Goal: Transaction & Acquisition: Purchase product/service

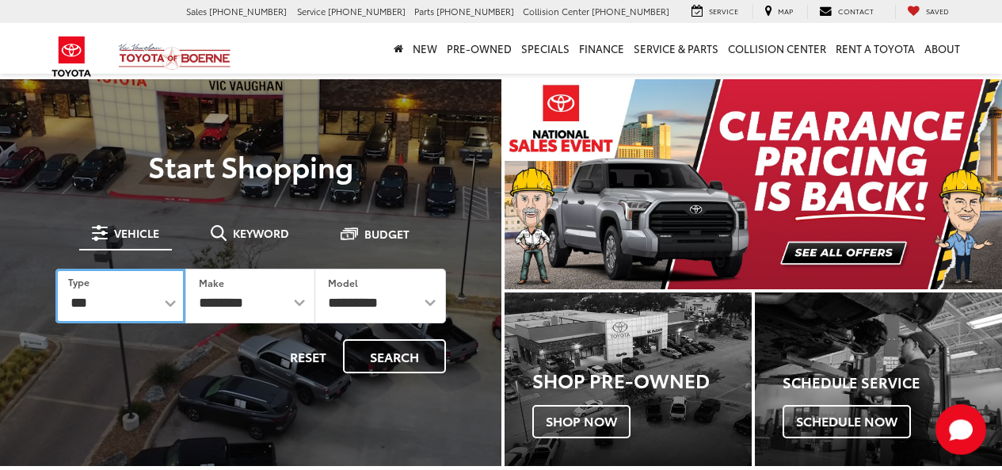
click at [161, 299] on select "*** *** **** *********" at bounding box center [120, 296] width 130 height 55
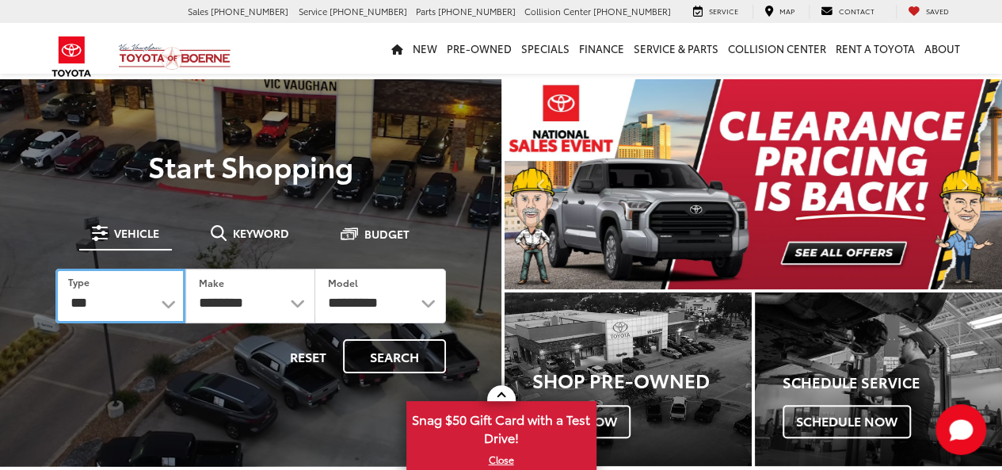
select select "******"
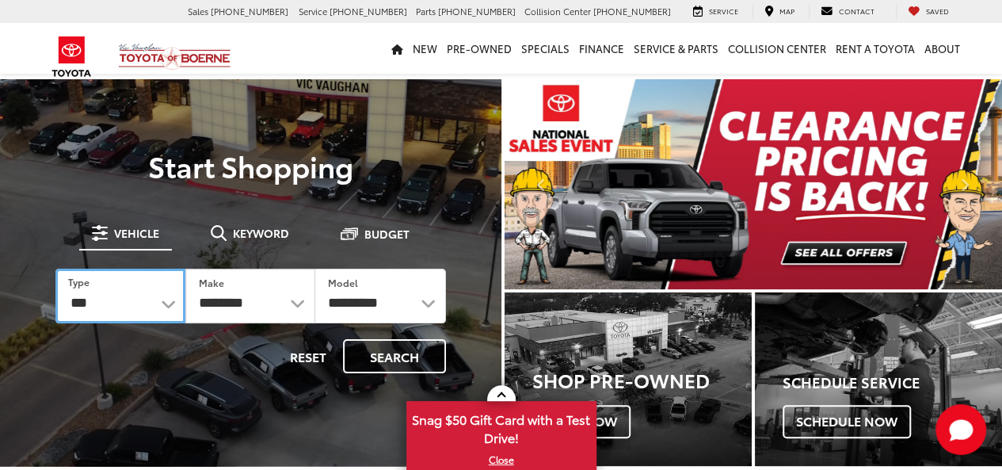
click at [55, 269] on select "*** *** **** *********" at bounding box center [120, 296] width 130 height 55
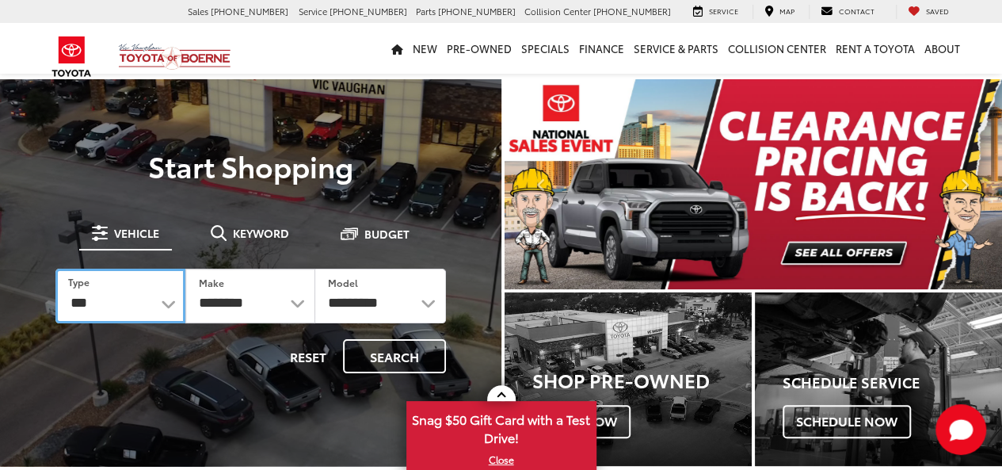
select select
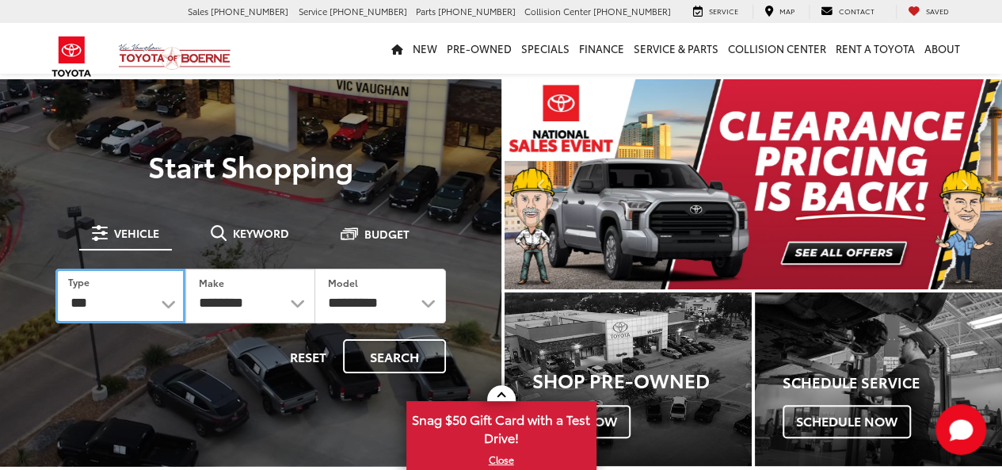
select select
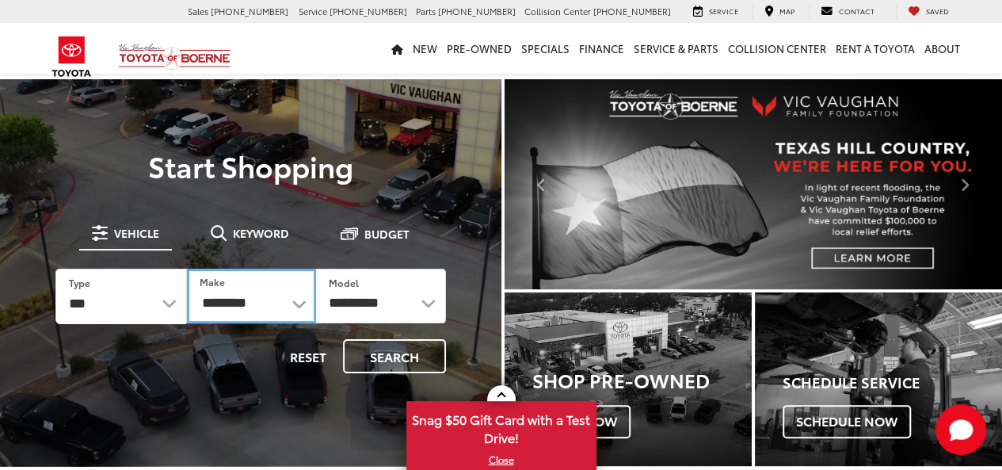
click at [270, 308] on select "**********" at bounding box center [251, 296] width 129 height 55
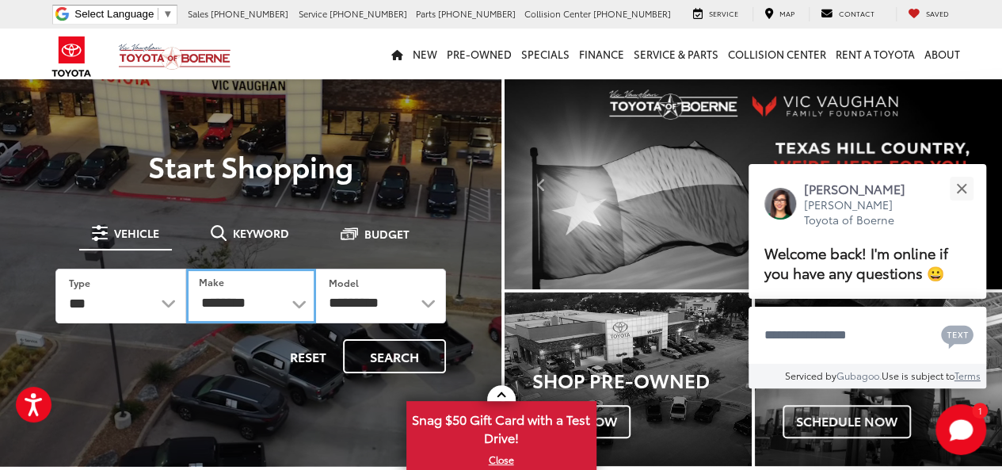
select select "******"
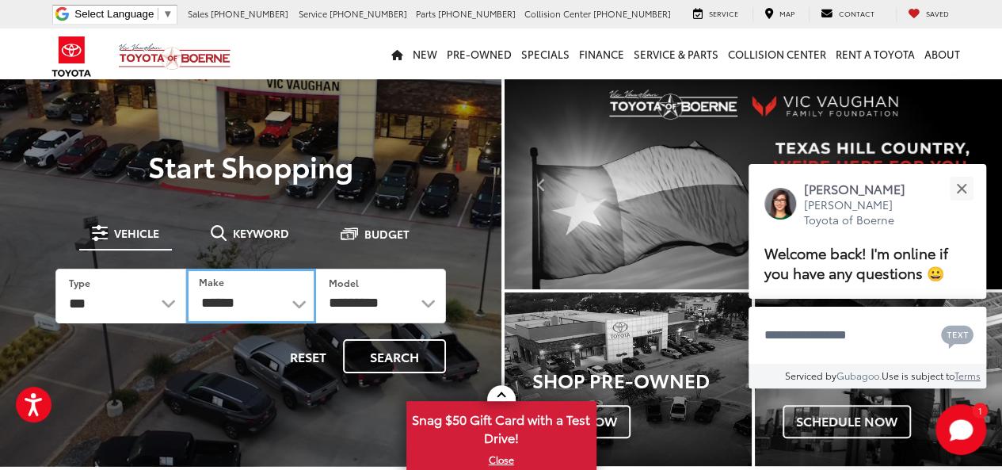
click at [186, 269] on select "**********" at bounding box center [251, 296] width 130 height 55
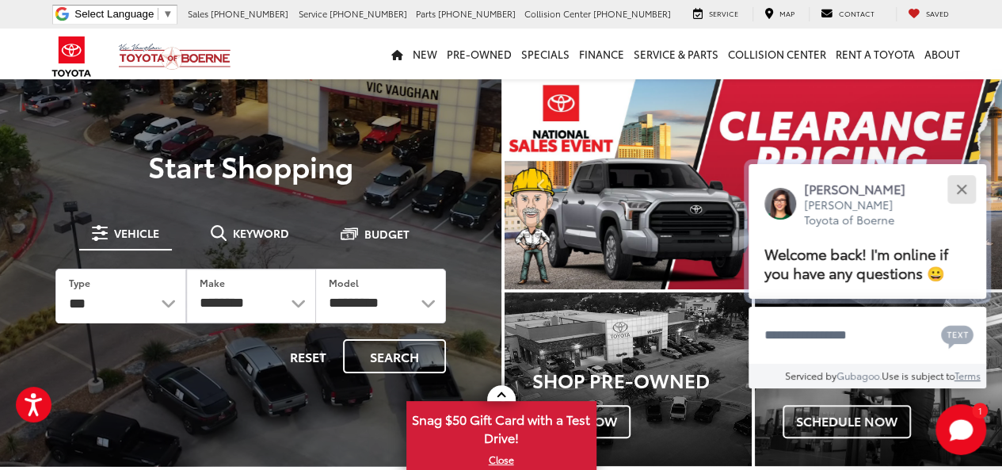
click at [960, 181] on button "Close" at bounding box center [962, 189] width 34 height 34
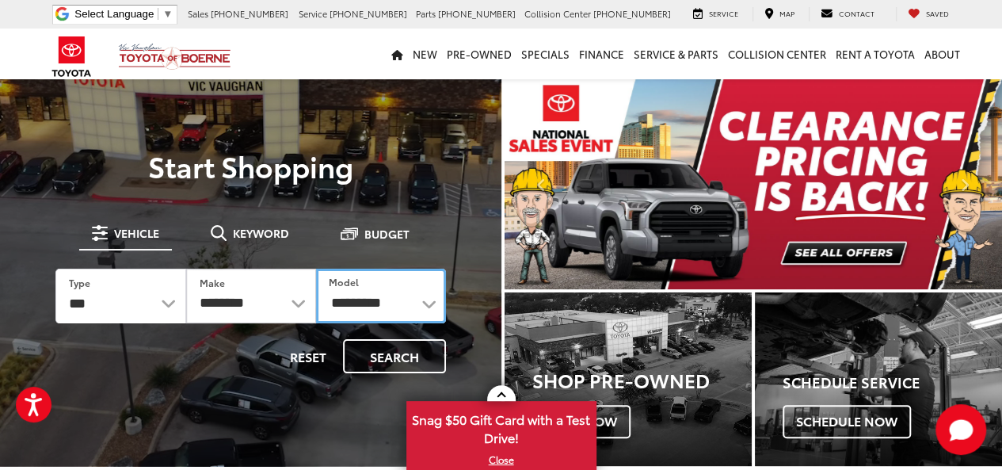
click at [394, 304] on select "**********" at bounding box center [381, 296] width 130 height 55
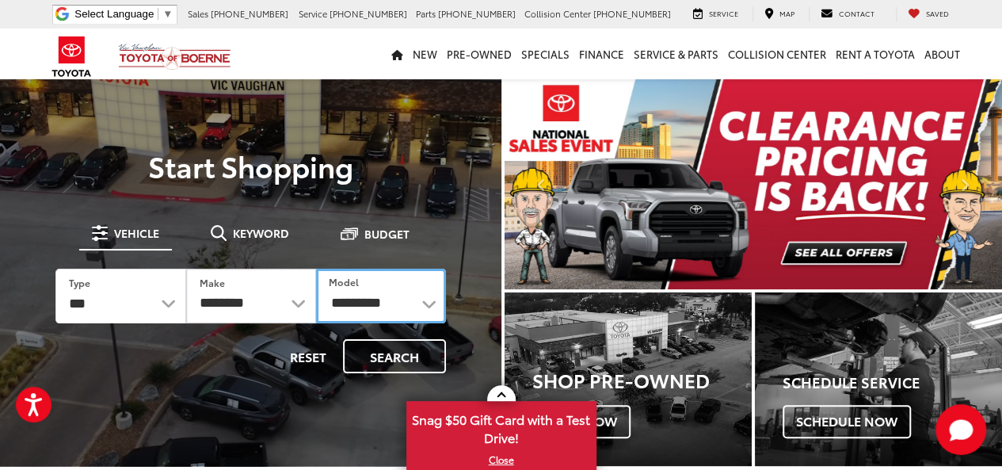
select select "****"
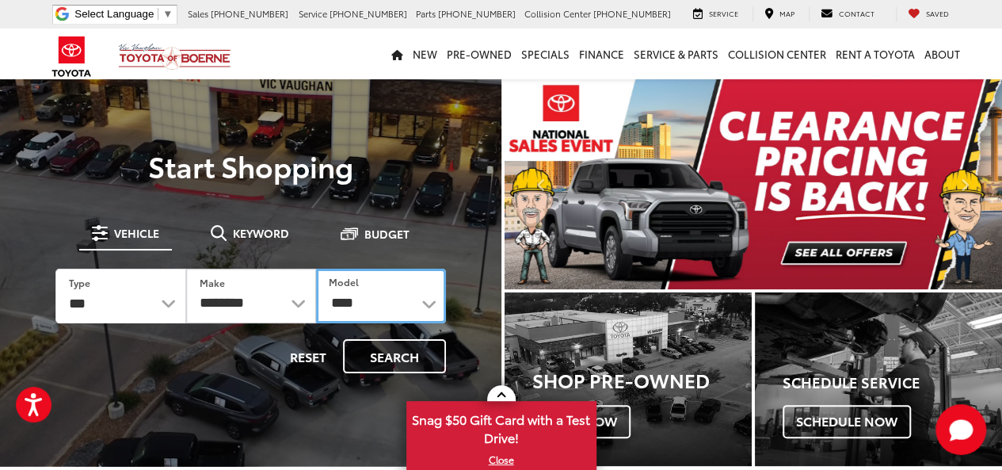
click at [316, 269] on select "**********" at bounding box center [381, 296] width 130 height 55
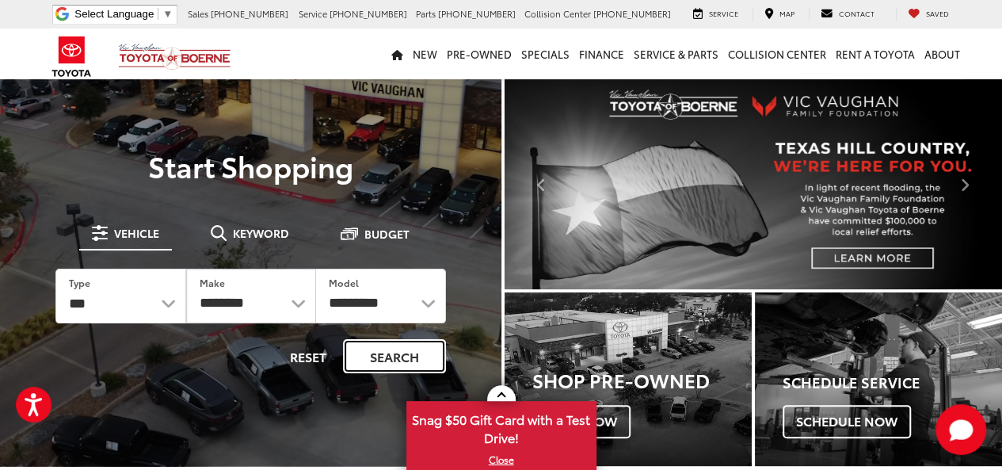
click at [404, 370] on button "Search" at bounding box center [394, 356] width 103 height 34
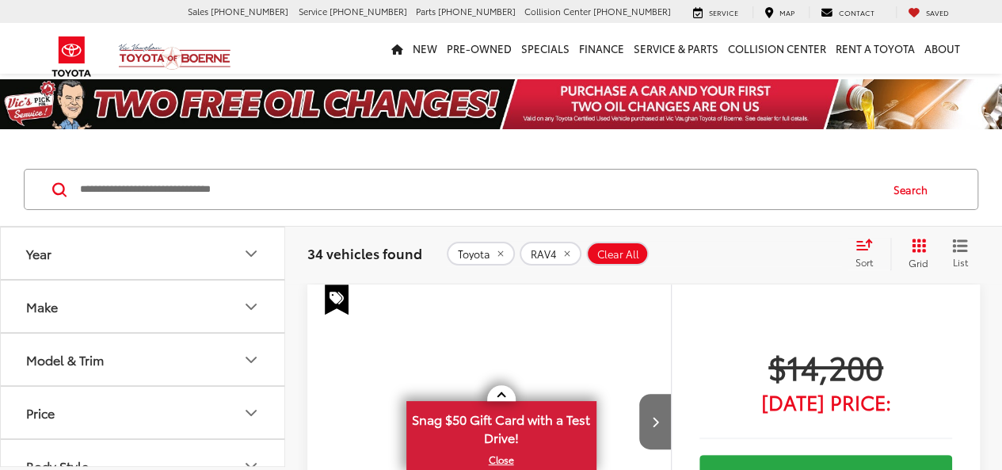
click at [961, 242] on icon "List View" at bounding box center [960, 246] width 16 height 14
click at [921, 246] on icon "Grid View" at bounding box center [919, 246] width 16 height 16
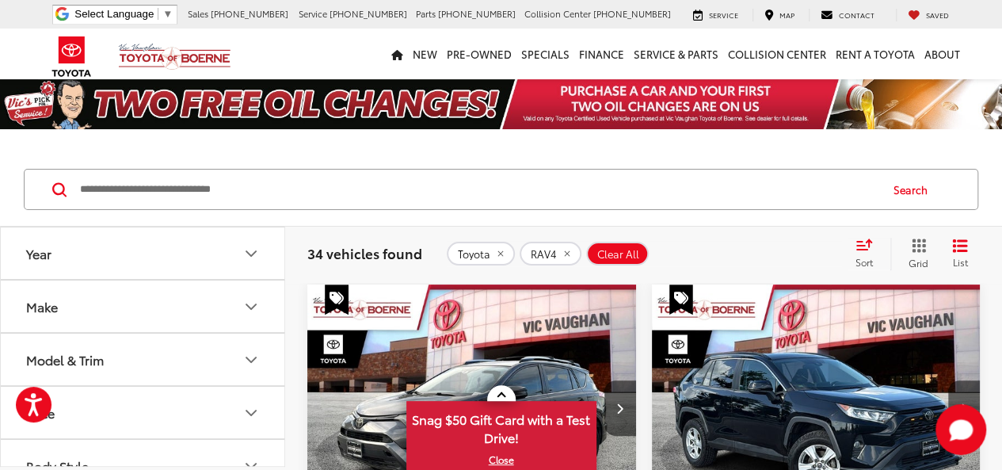
click at [254, 251] on icon "Year" at bounding box center [251, 253] width 10 height 5
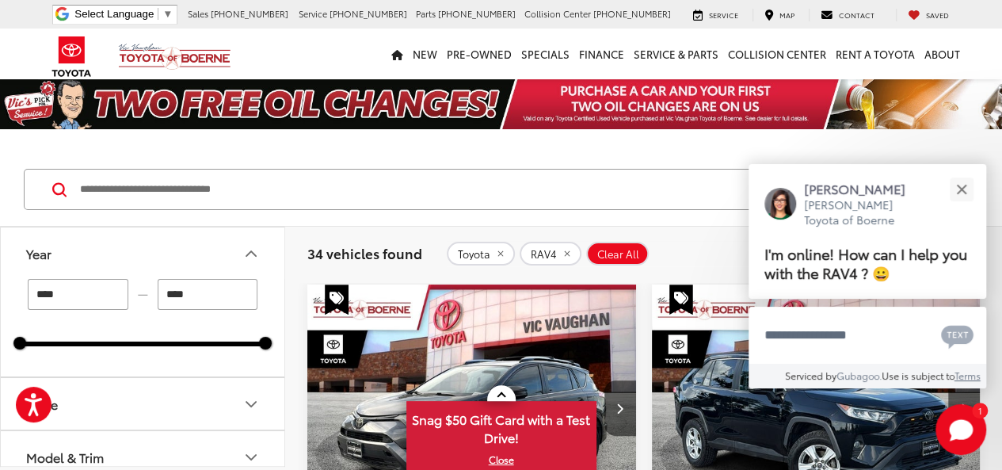
click at [64, 296] on input "****" at bounding box center [78, 294] width 101 height 31
type input "****"
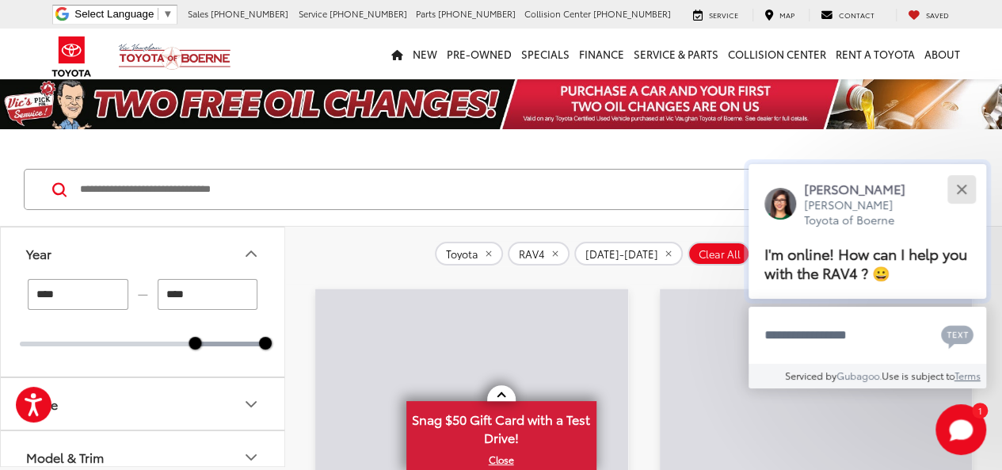
click at [964, 196] on button "Close" at bounding box center [962, 189] width 34 height 34
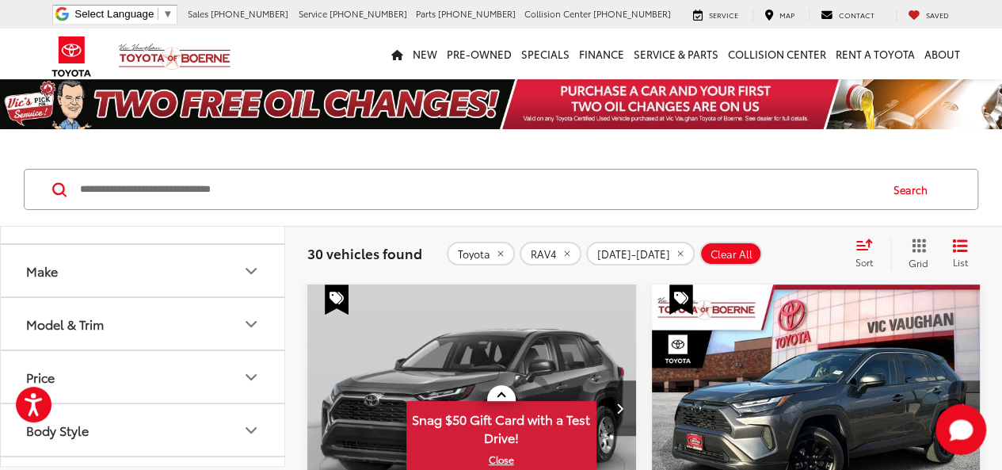
scroll to position [132, 0]
click at [257, 267] on icon "Make" at bounding box center [251, 272] width 19 height 19
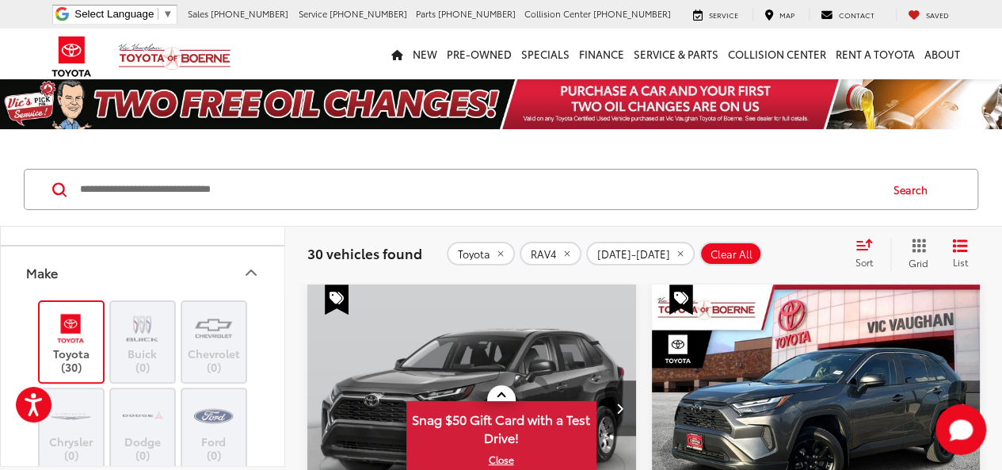
click at [252, 272] on icon "Make" at bounding box center [251, 272] width 19 height 19
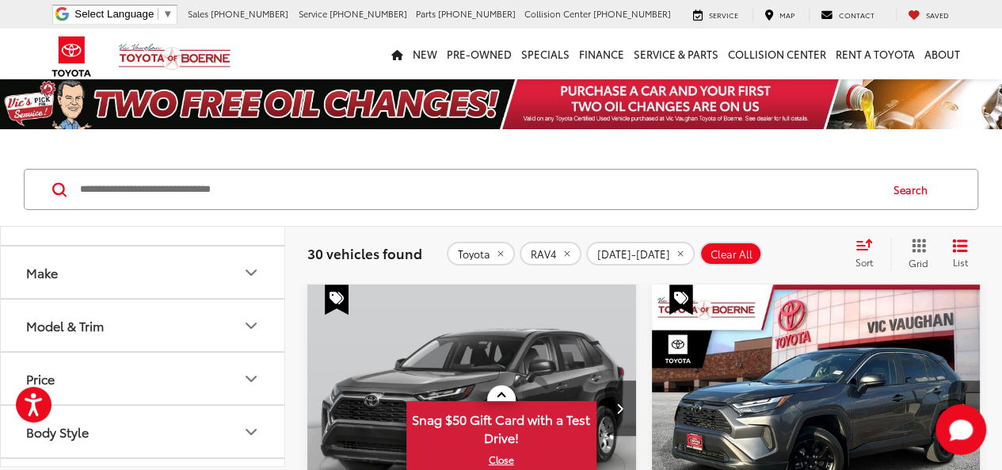
click at [254, 323] on icon "Model & Trim" at bounding box center [251, 325] width 10 height 5
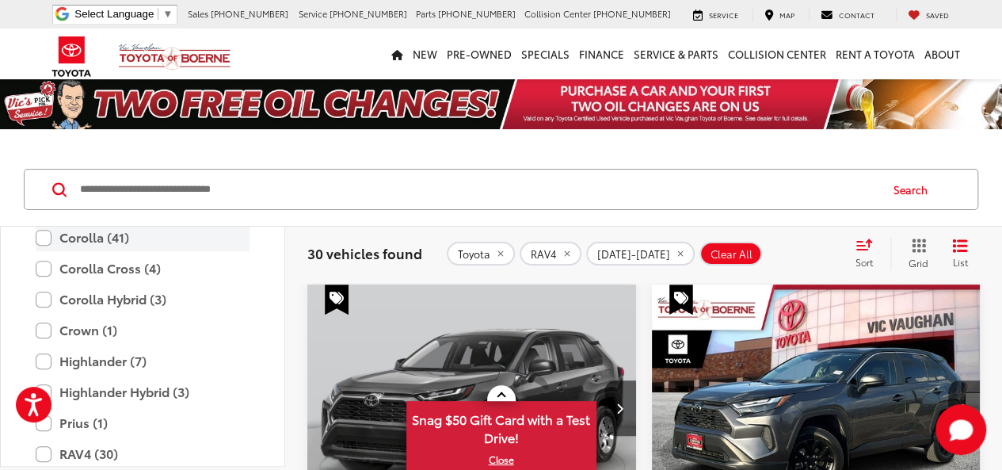
scroll to position [528, 0]
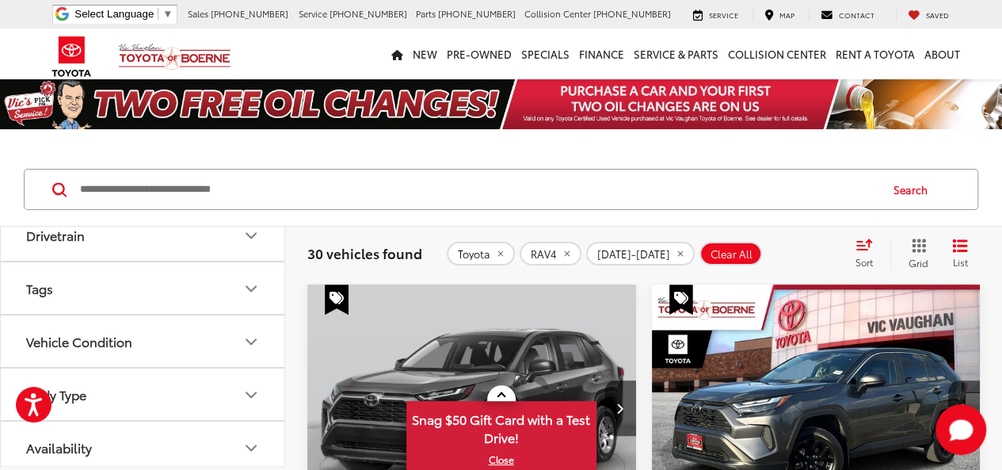
scroll to position [1155, 0]
click at [235, 329] on button "Vehicle Condition" at bounding box center [143, 341] width 285 height 52
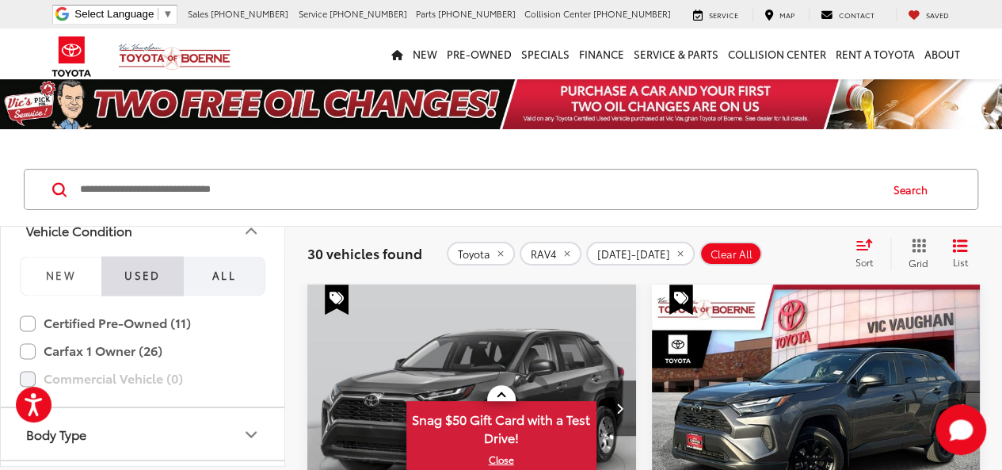
scroll to position [1288, 0]
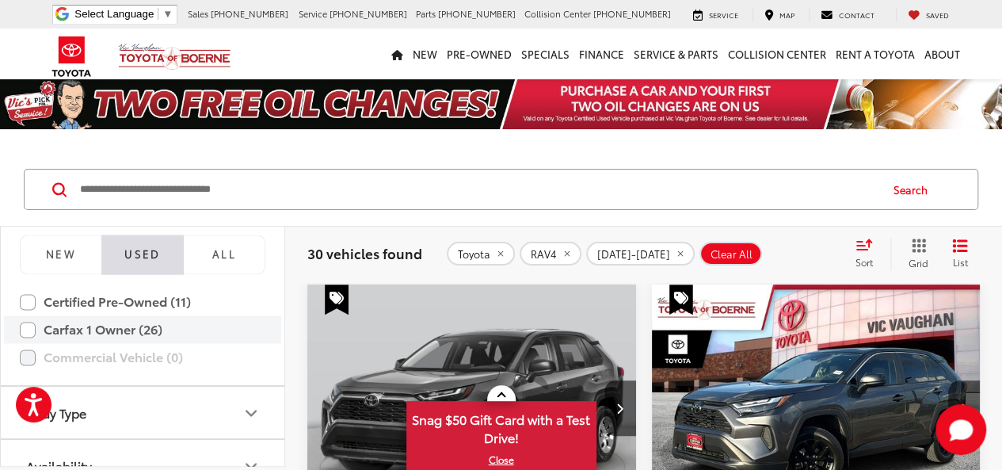
click at [25, 322] on label "Carfax 1 Owner (26)" at bounding box center [143, 329] width 246 height 28
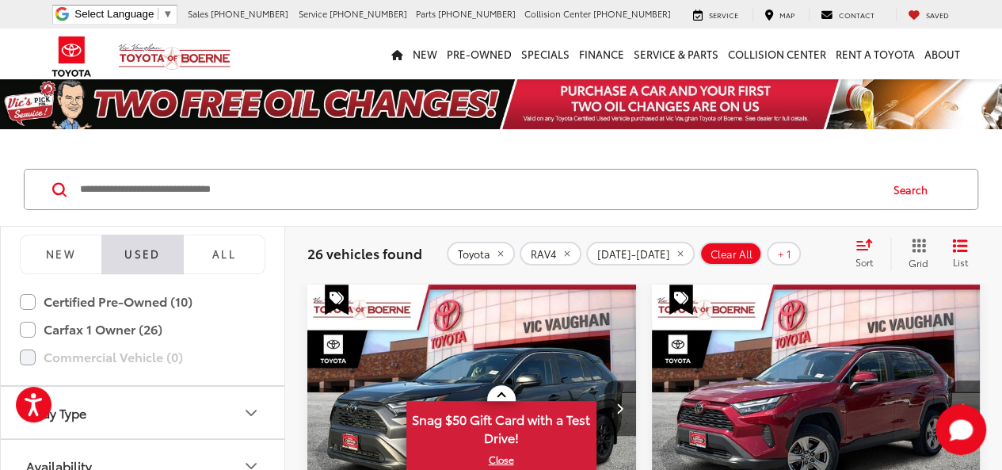
click at [853, 250] on div "Sort" at bounding box center [869, 254] width 43 height 32
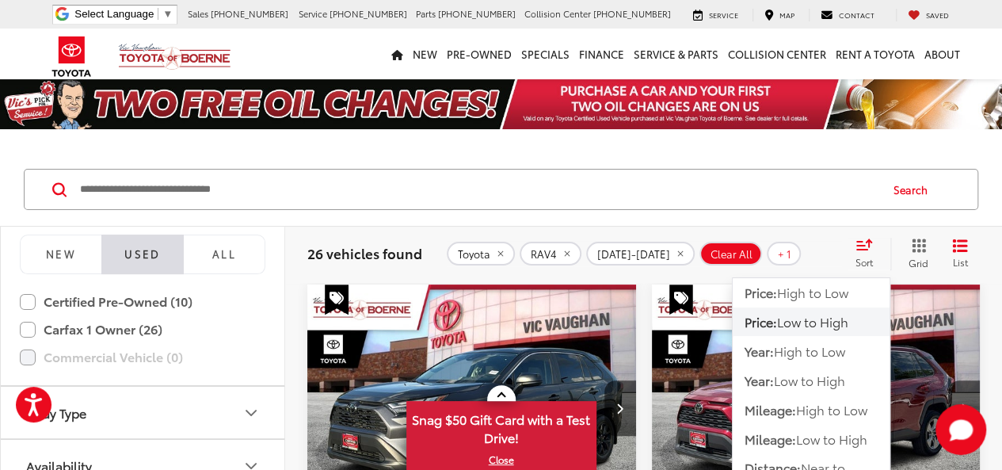
click at [793, 321] on span "Low to High" at bounding box center [812, 321] width 71 height 18
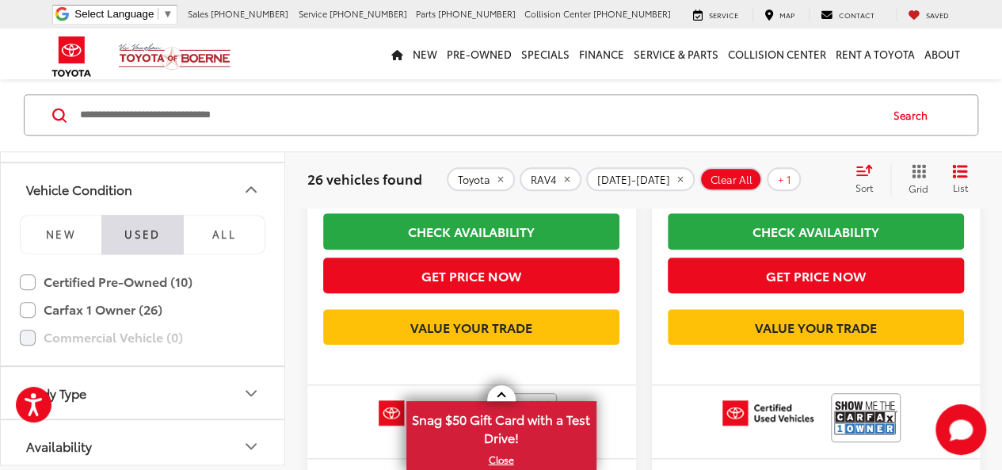
scroll to position [792, 0]
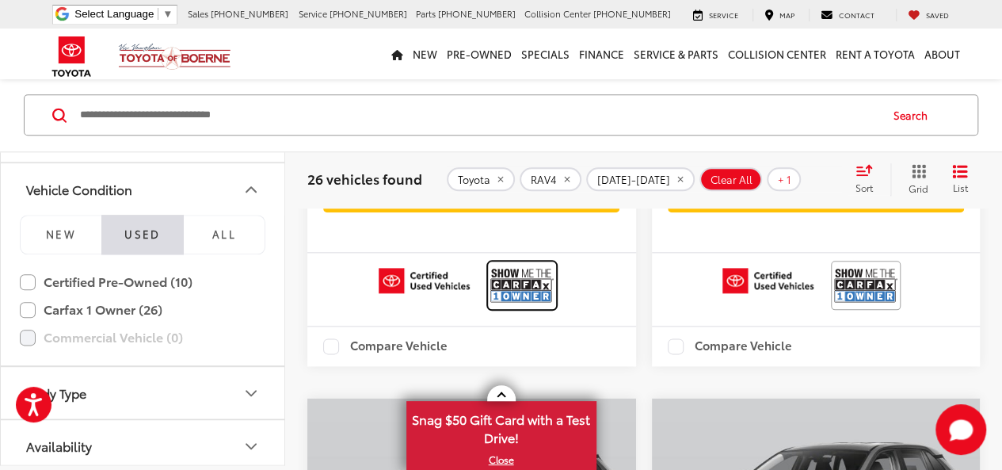
click at [504, 306] on img at bounding box center [522, 285] width 63 height 42
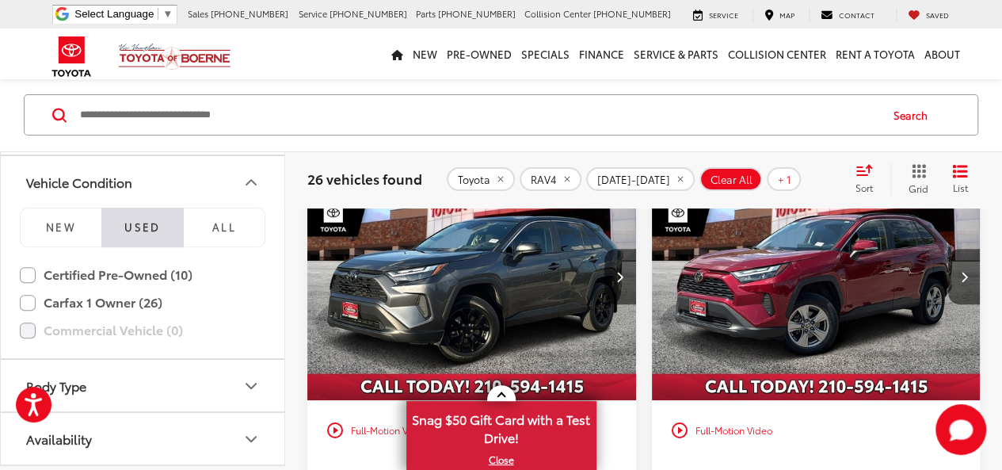
scroll to position [0, 0]
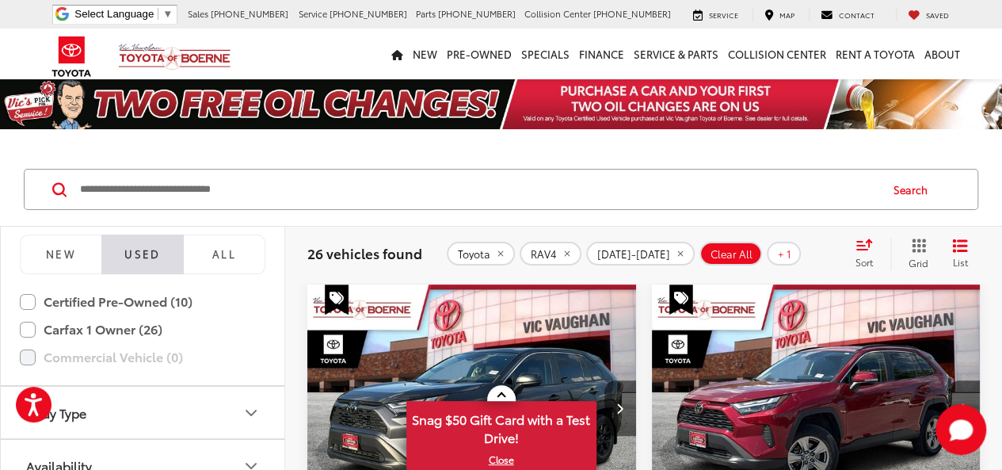
click at [616, 405] on icon "Next image" at bounding box center [619, 408] width 7 height 11
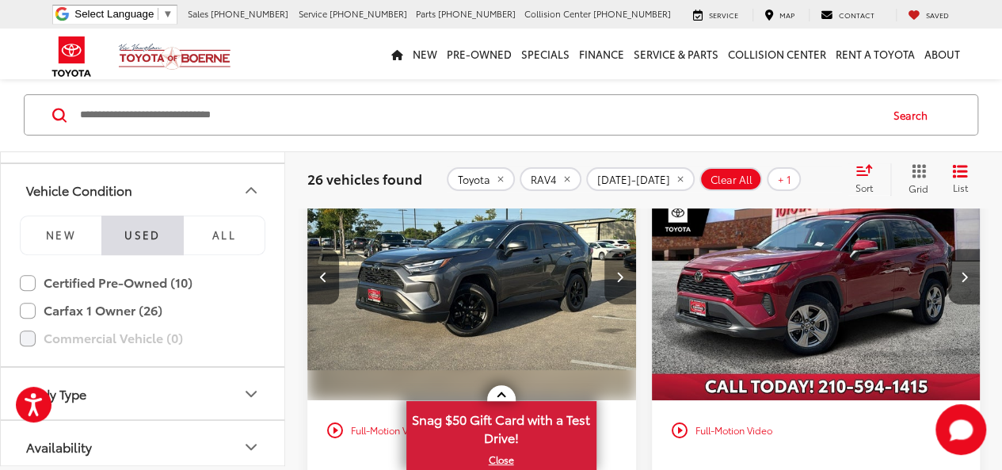
click at [621, 283] on button "Next image" at bounding box center [621, 276] width 32 height 55
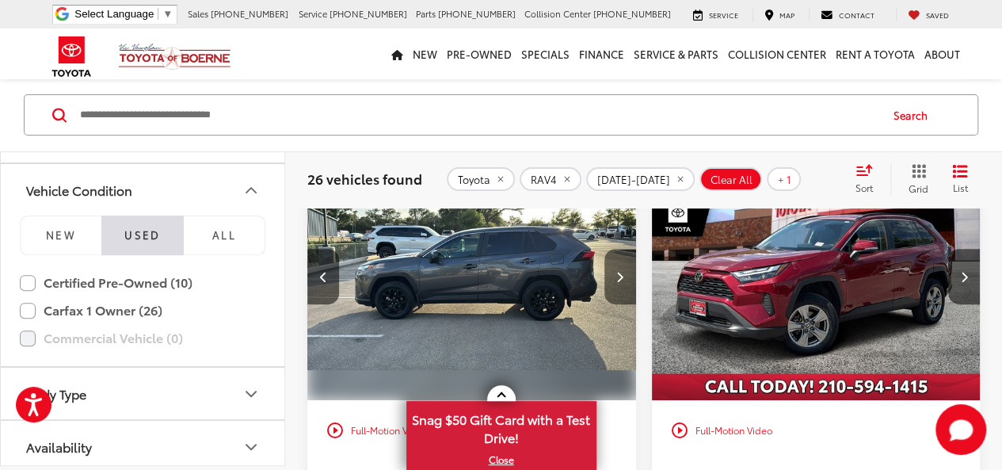
click at [621, 283] on button "Next image" at bounding box center [621, 276] width 32 height 55
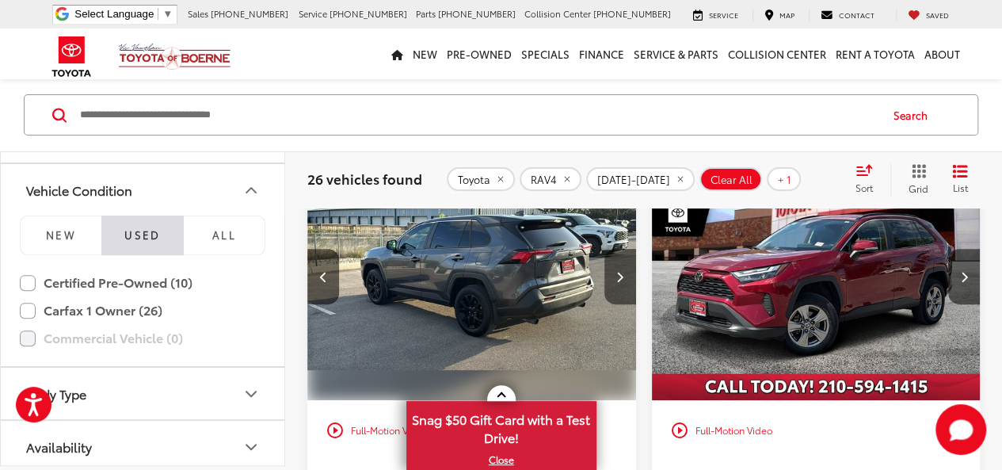
click at [621, 283] on button "Next image" at bounding box center [621, 276] width 32 height 55
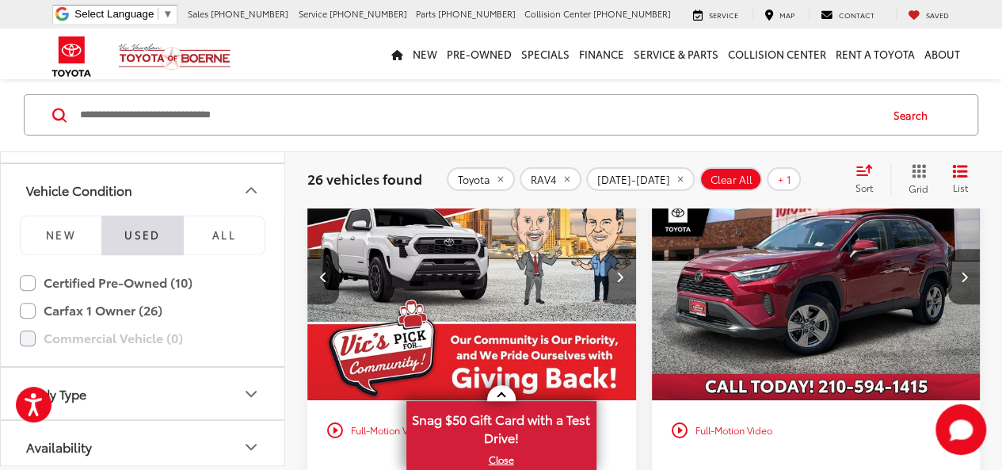
click at [621, 283] on button "Next image" at bounding box center [621, 276] width 32 height 55
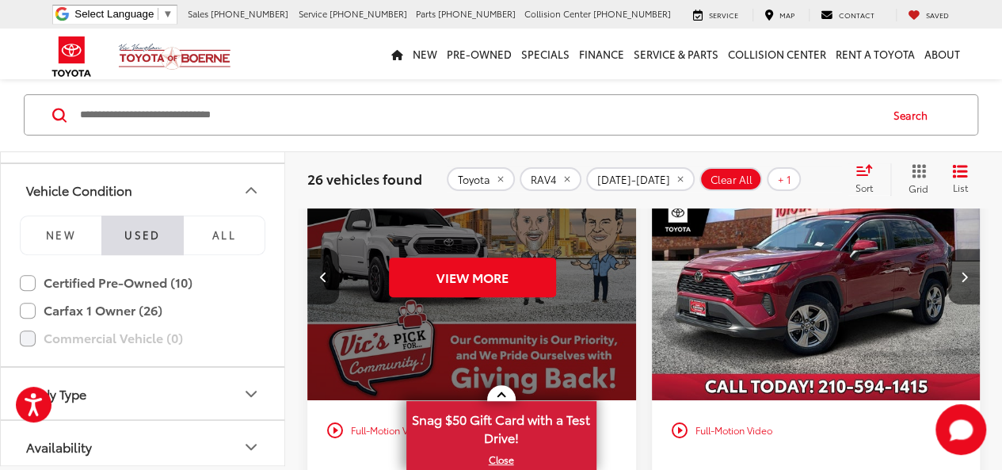
click at [621, 283] on div "View More" at bounding box center [472, 277] width 331 height 248
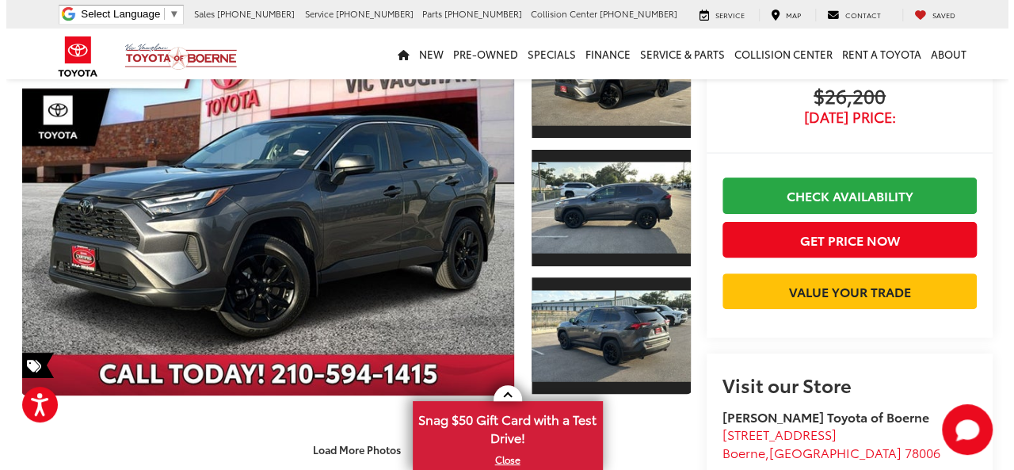
scroll to position [132, 0]
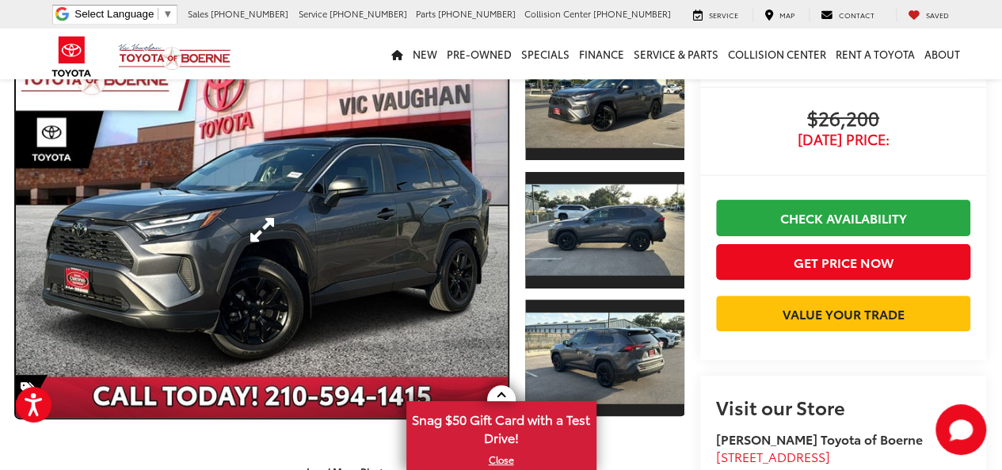
drag, startPoint x: 323, startPoint y: 200, endPoint x: 536, endPoint y: 253, distance: 219.5
click at [323, 200] on link "Expand Photo 0" at bounding box center [262, 230] width 492 height 375
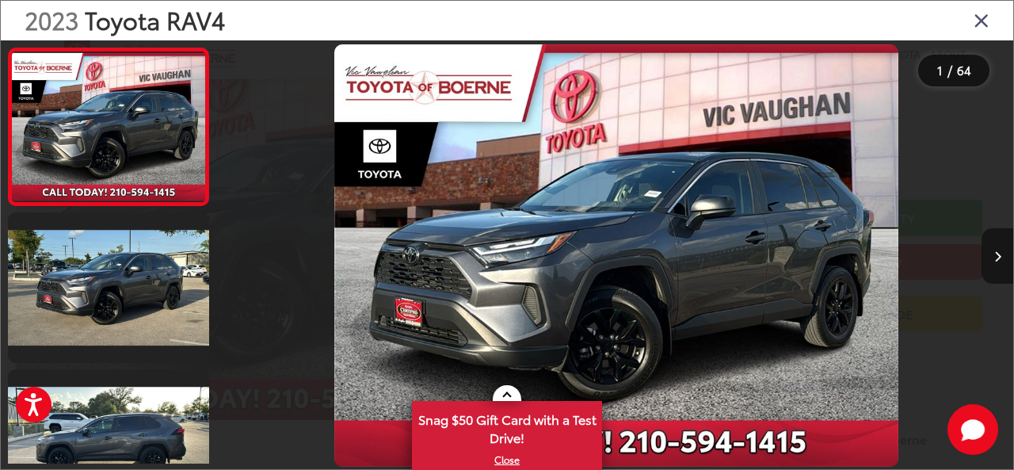
click at [1002, 249] on button "Next image" at bounding box center [998, 255] width 32 height 55
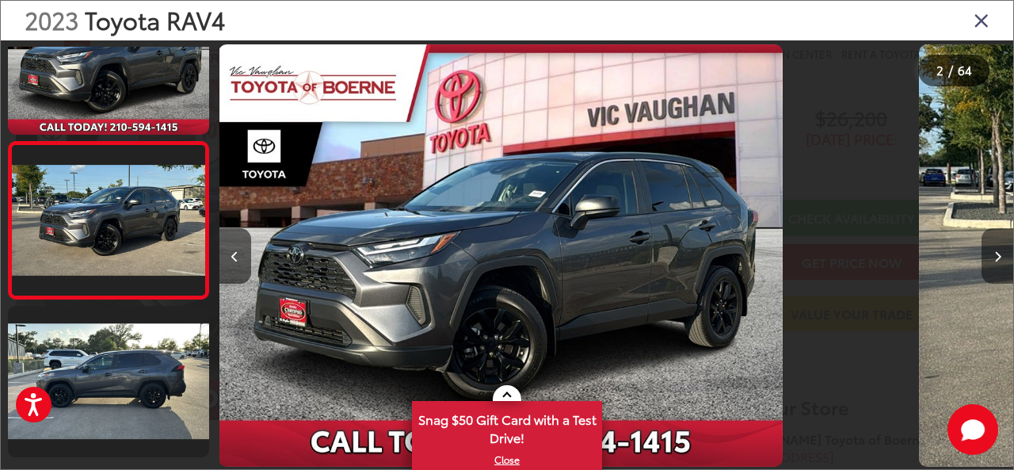
scroll to position [74, 0]
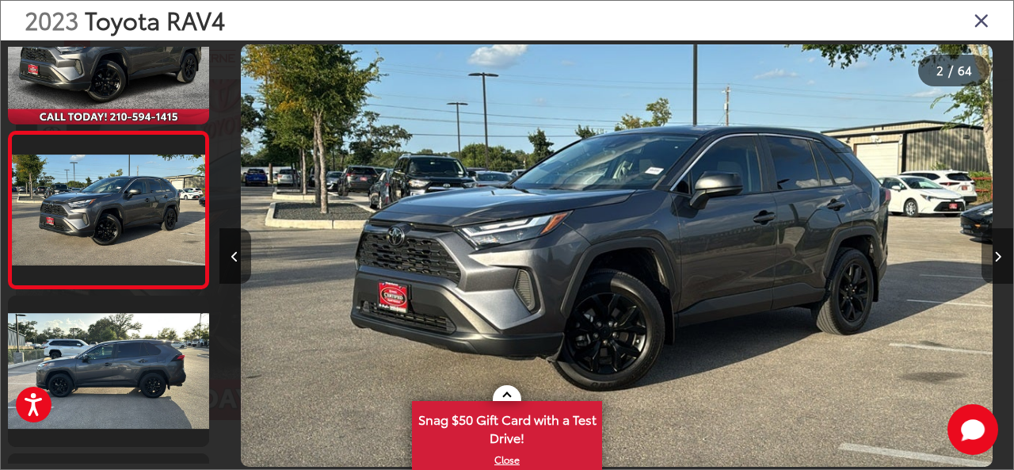
click at [1002, 249] on button "Next image" at bounding box center [998, 255] width 32 height 55
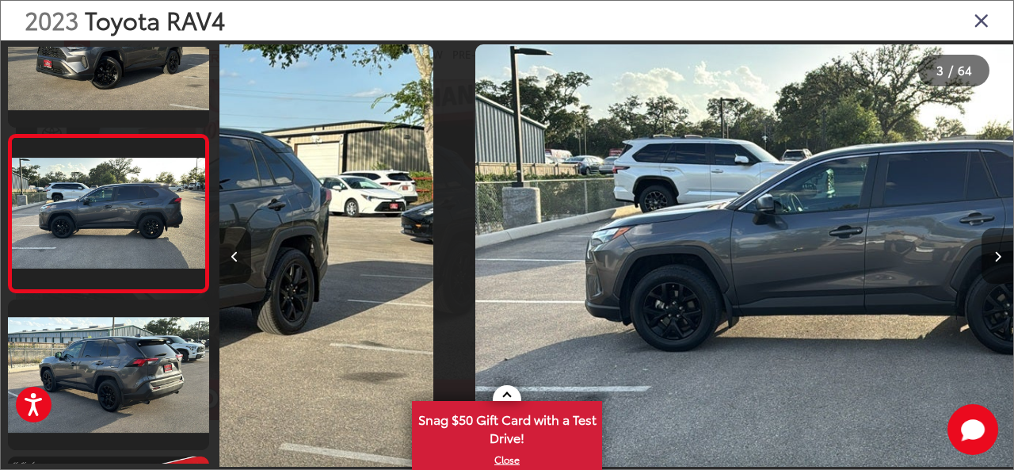
scroll to position [231, 0]
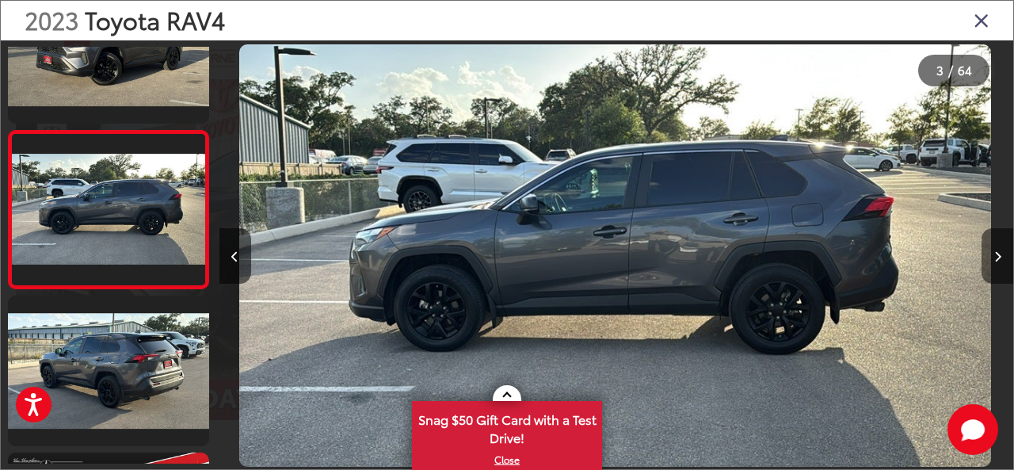
click at [1002, 249] on button "Next image" at bounding box center [998, 255] width 32 height 55
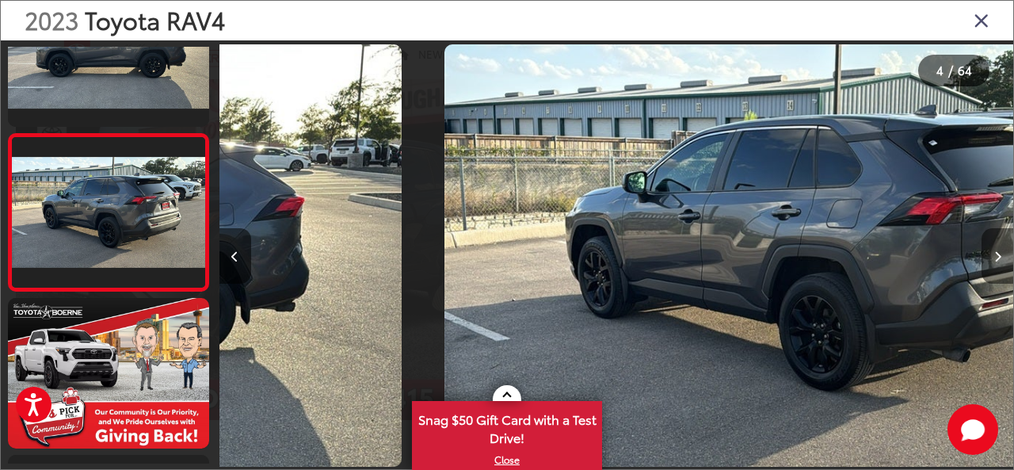
scroll to position [388, 0]
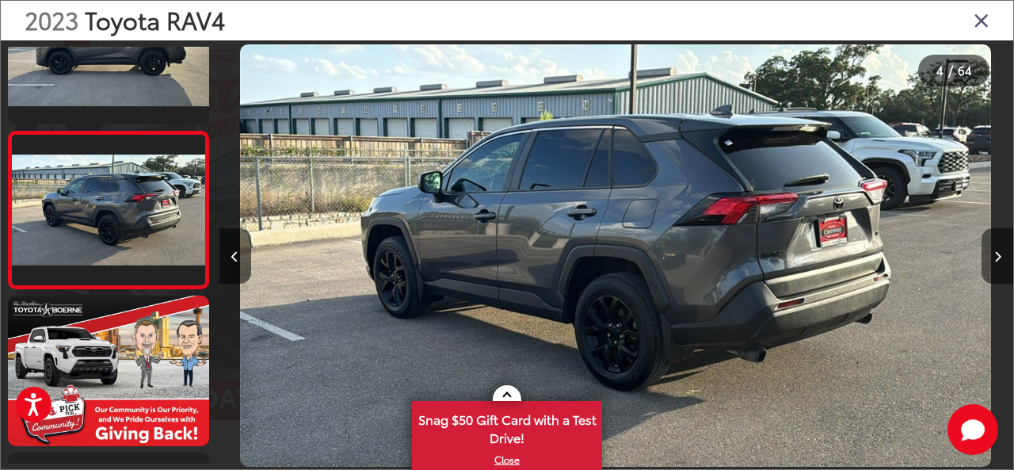
click at [1002, 249] on button "Next image" at bounding box center [998, 255] width 32 height 55
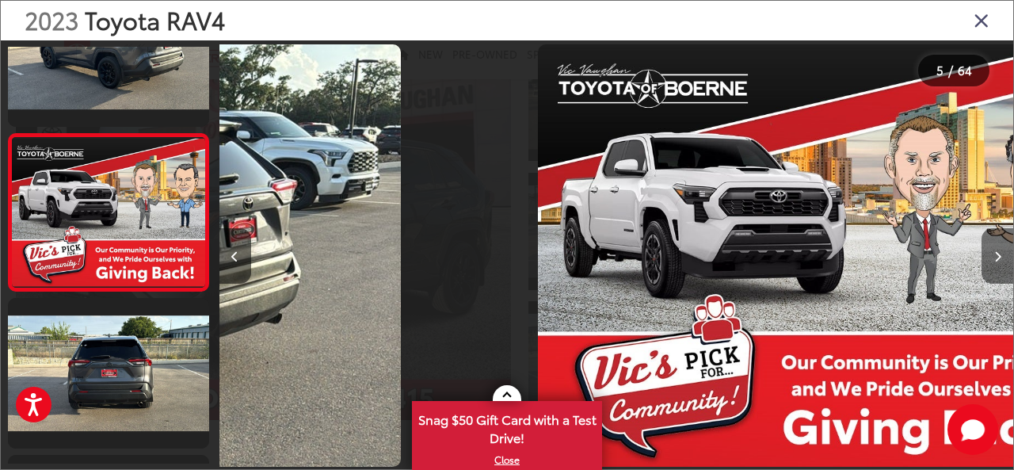
scroll to position [545, 0]
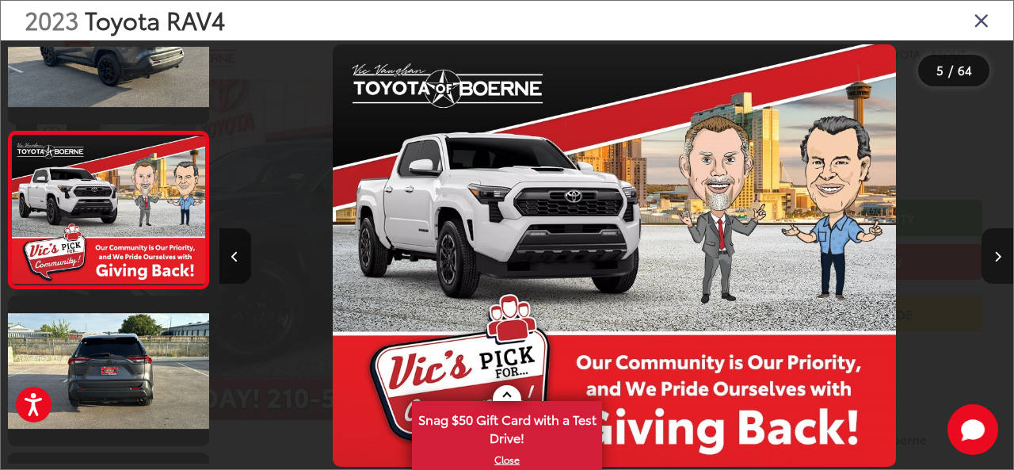
click at [1002, 249] on button "Next image" at bounding box center [998, 255] width 32 height 55
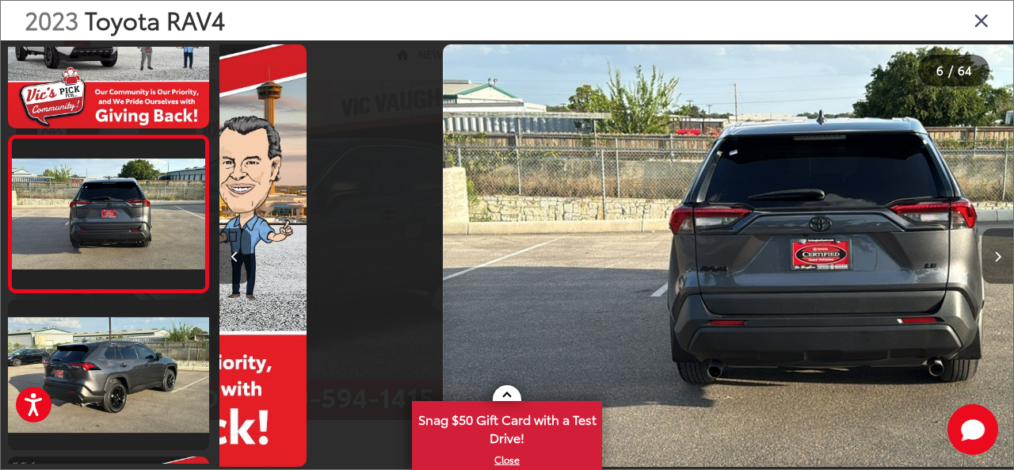
scroll to position [702, 0]
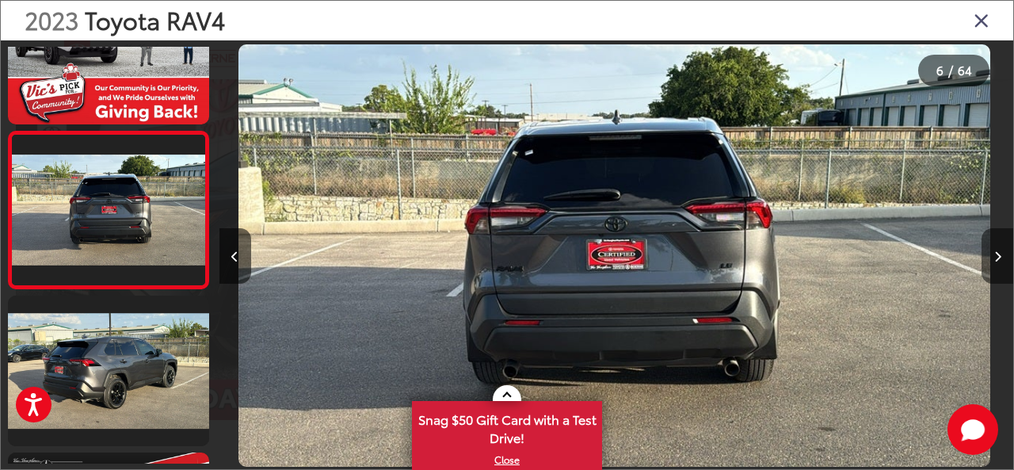
click at [1002, 249] on button "Next image" at bounding box center [998, 255] width 32 height 55
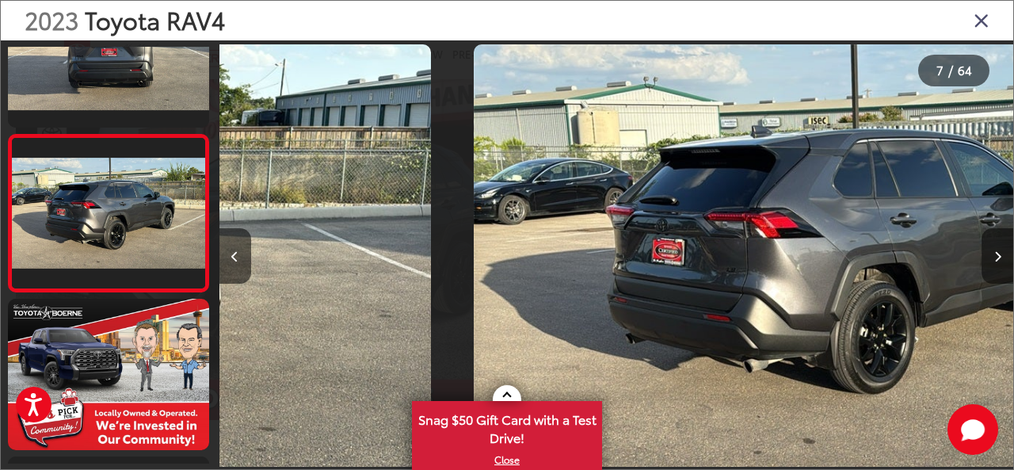
scroll to position [860, 0]
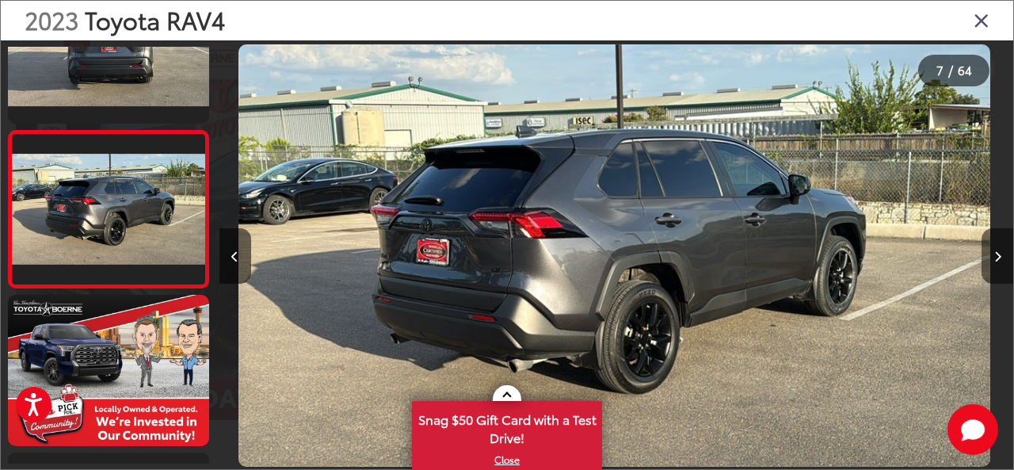
click at [1002, 249] on button "Next image" at bounding box center [998, 255] width 32 height 55
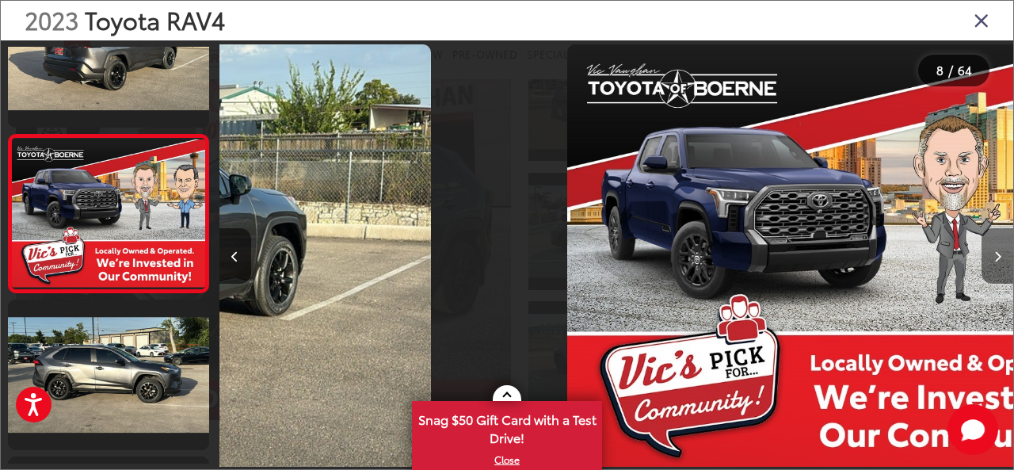
scroll to position [1017, 0]
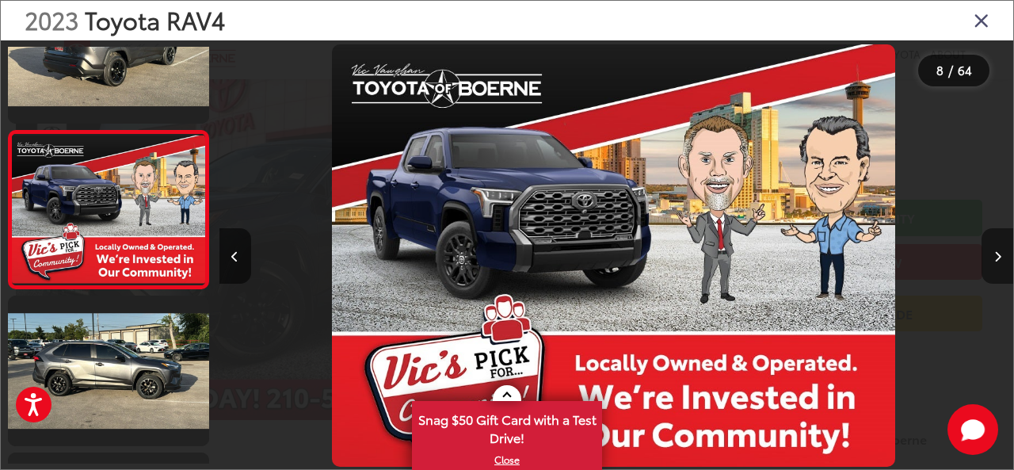
click at [1002, 249] on button "Next image" at bounding box center [998, 255] width 32 height 55
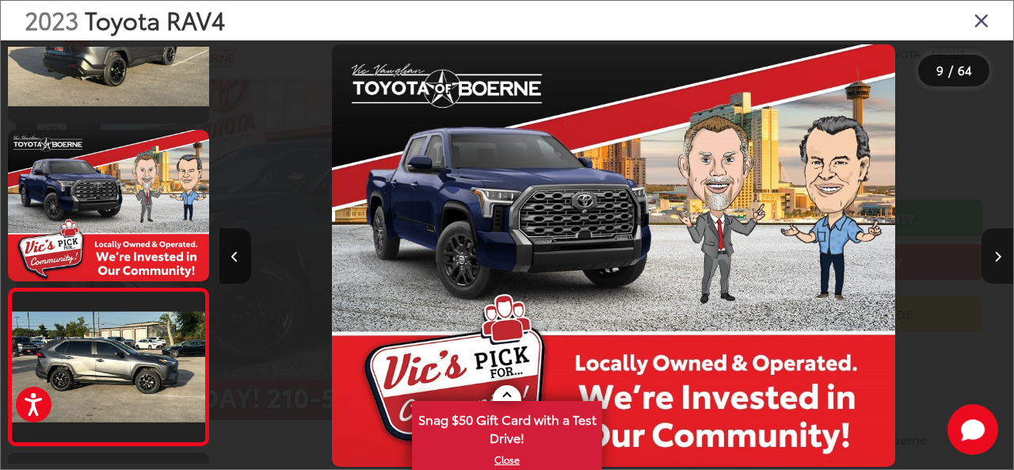
scroll to position [0, 0]
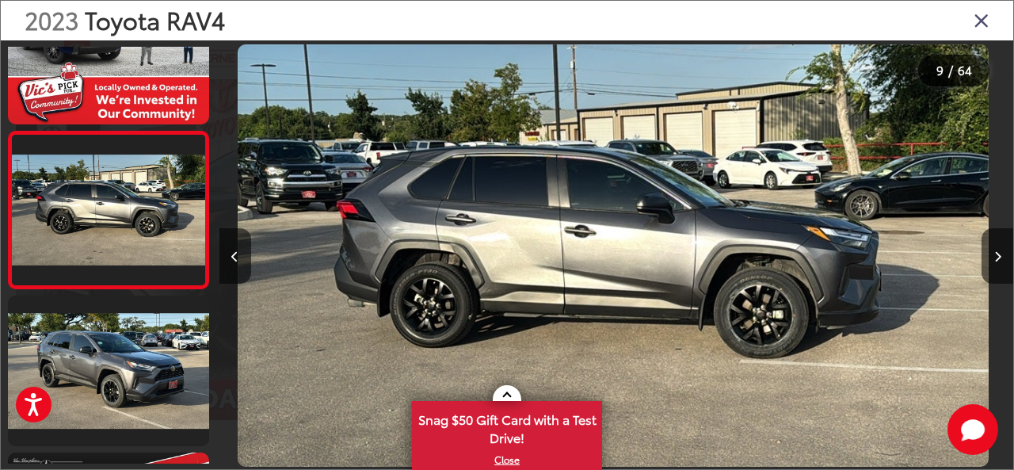
click at [981, 21] on icon "Close gallery" at bounding box center [982, 20] width 16 height 21
